Goal: Navigation & Orientation: Understand site structure

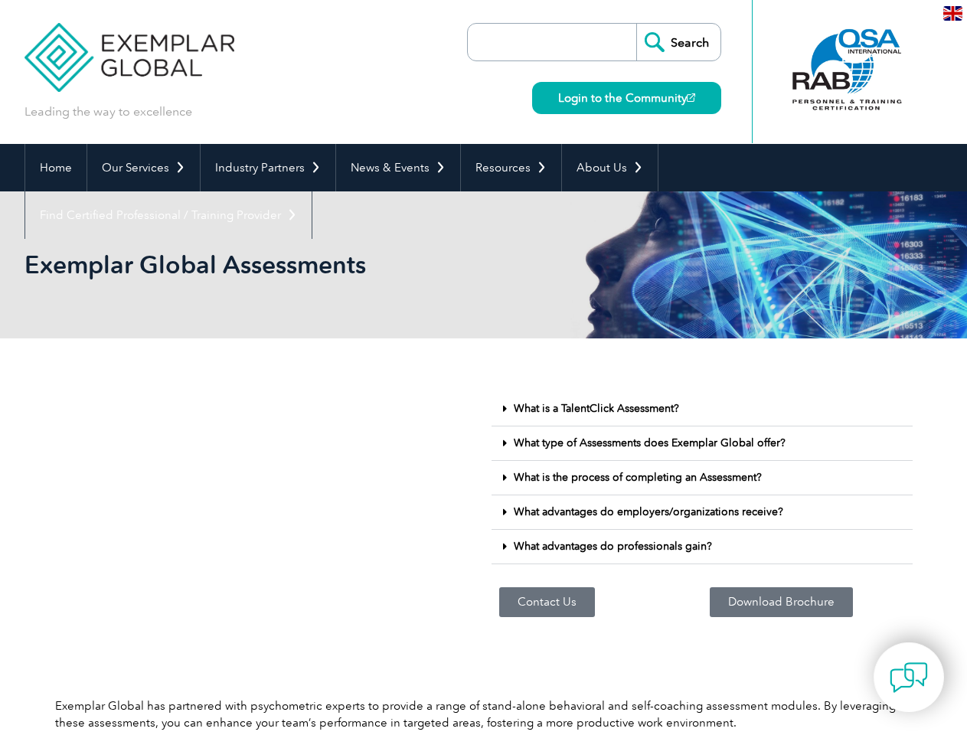
click at [142, 168] on link "Our Services" at bounding box center [143, 167] width 113 height 47
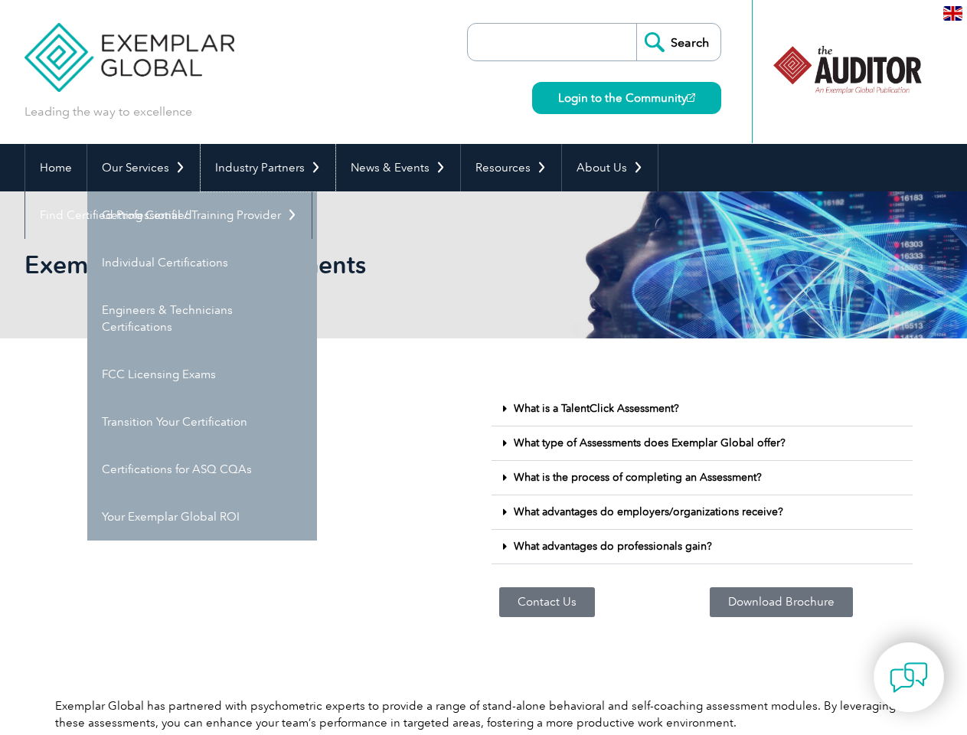
click at [265, 168] on link "Industry Partners" at bounding box center [268, 167] width 135 height 47
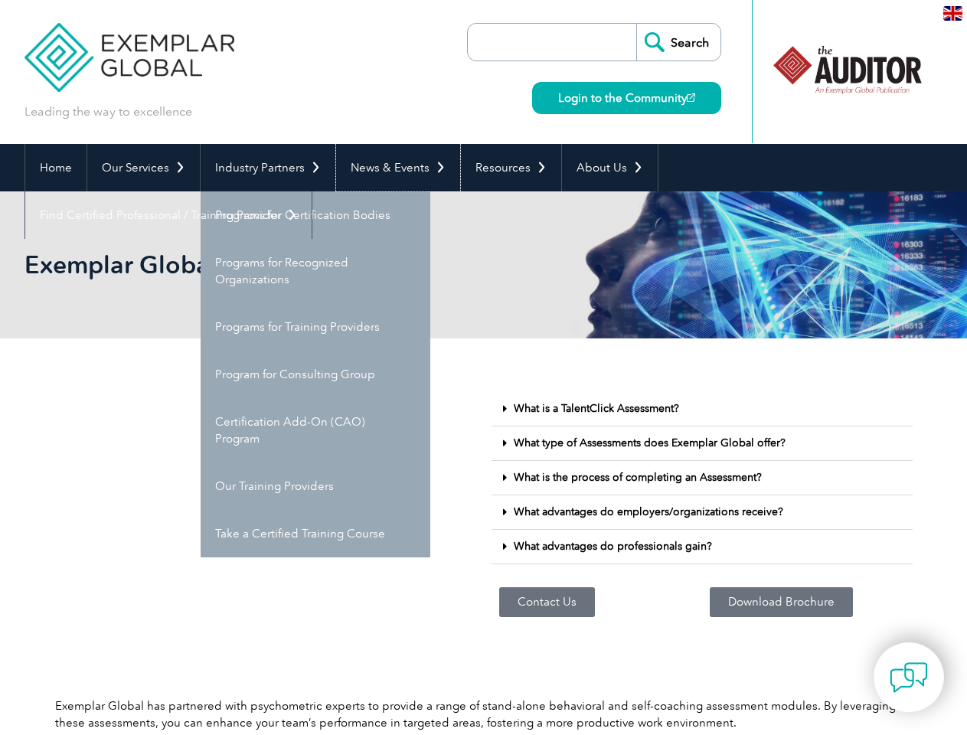
click at [393, 168] on link "News & Events" at bounding box center [398, 167] width 124 height 47
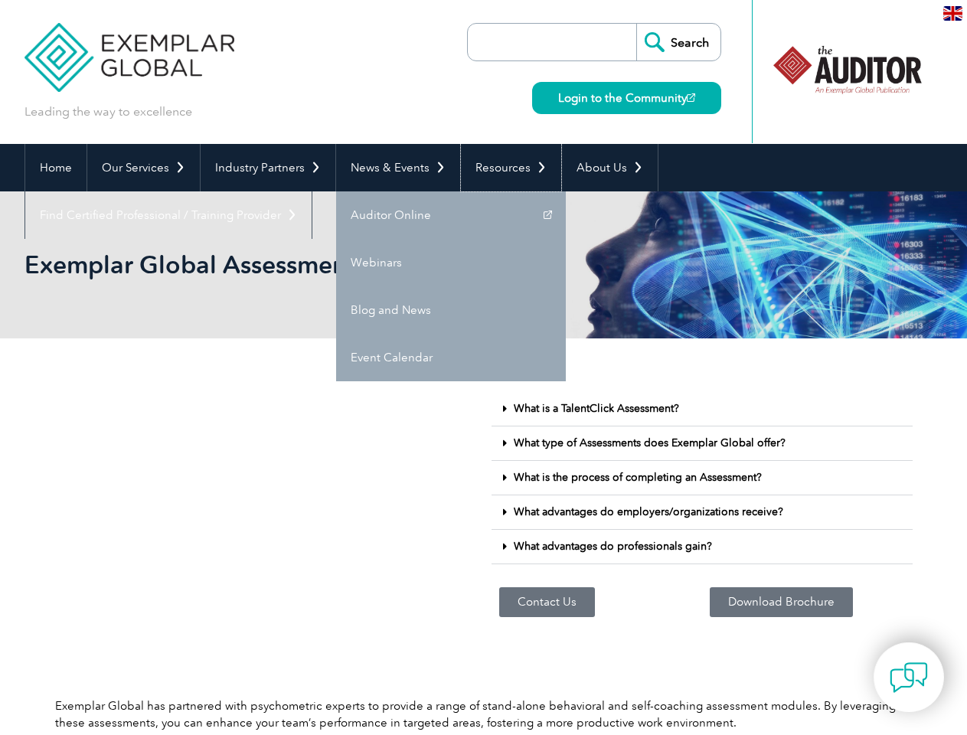
click at [504, 168] on link "Resources" at bounding box center [511, 167] width 100 height 47
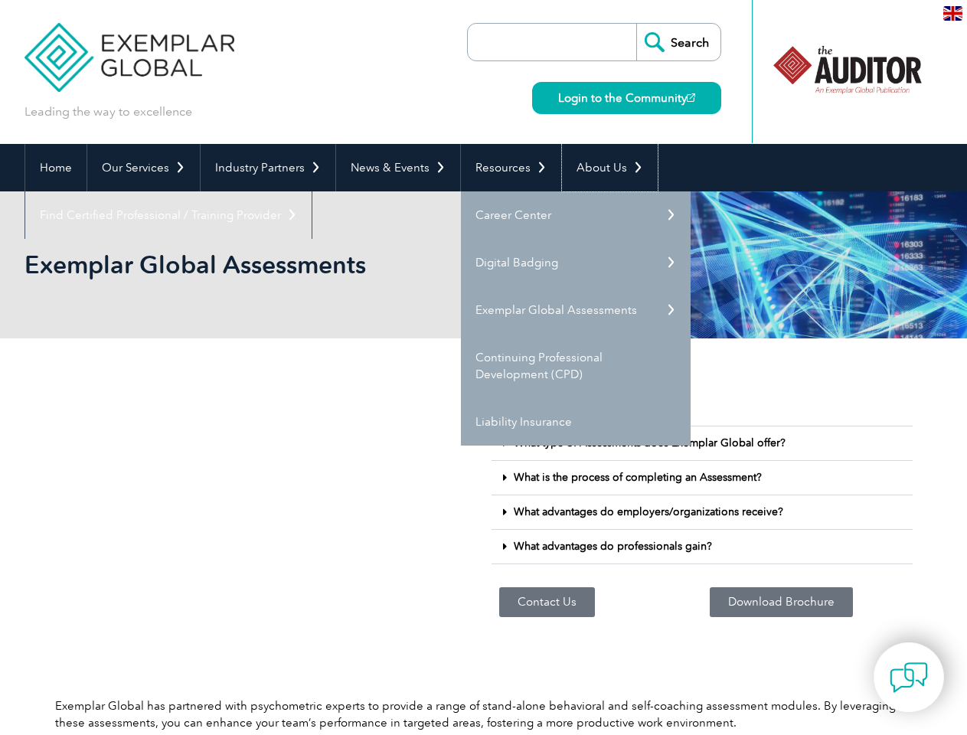
click at [602, 168] on link "About Us" at bounding box center [610, 167] width 96 height 47
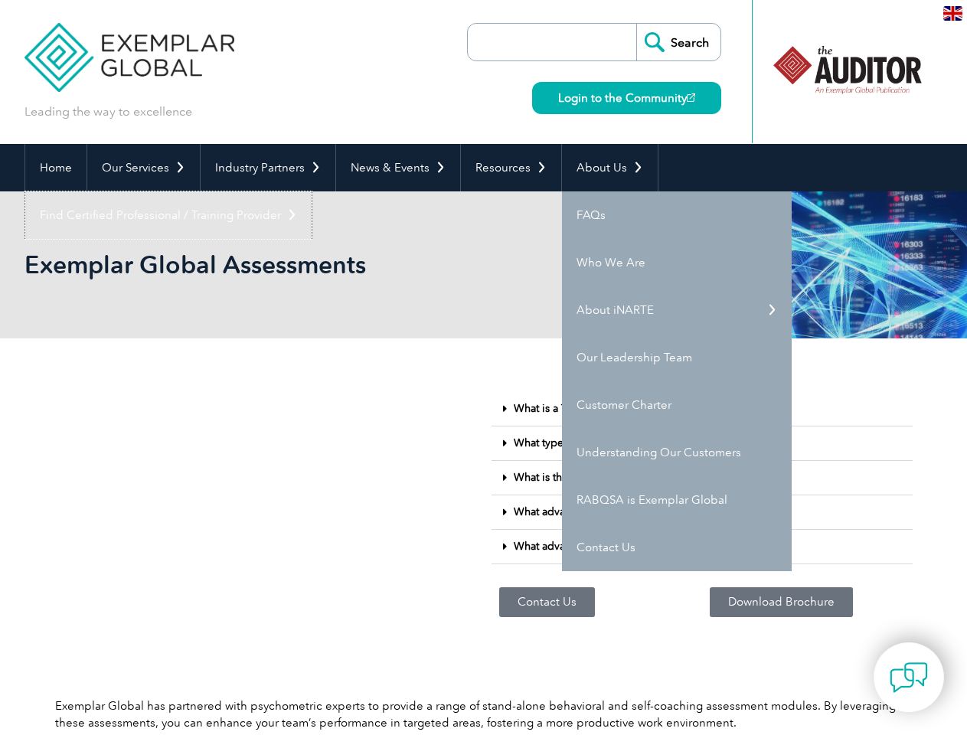
click at [312, 191] on link "Find Certified Professional / Training Provider" at bounding box center [168, 214] width 286 height 47
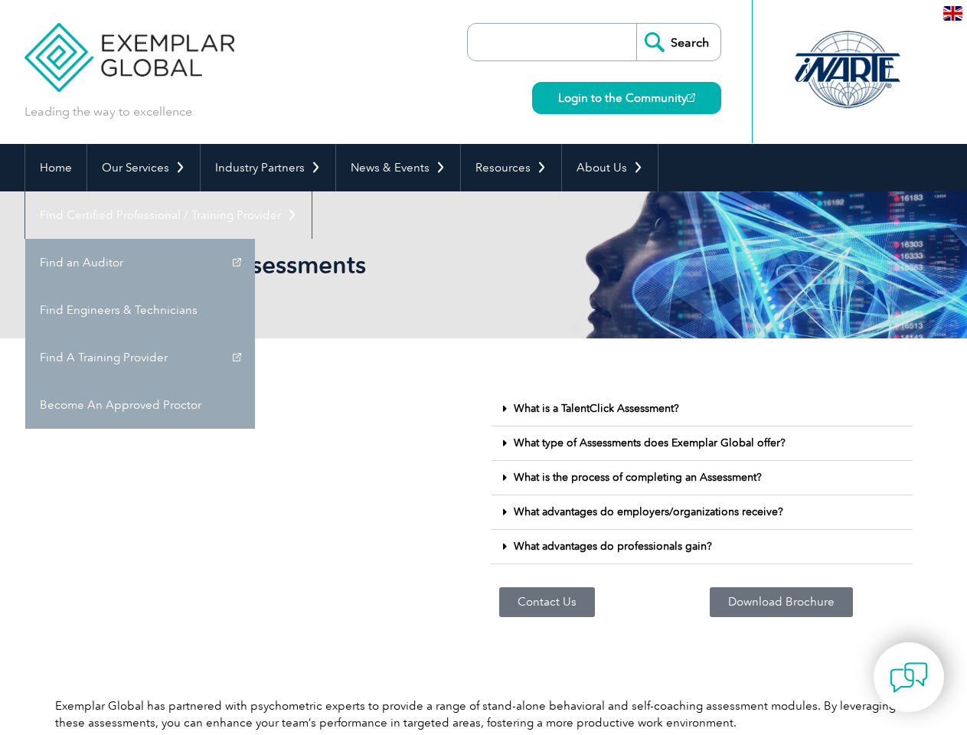
click at [909, 677] on img at bounding box center [908, 677] width 38 height 38
